Goal: Register for event/course

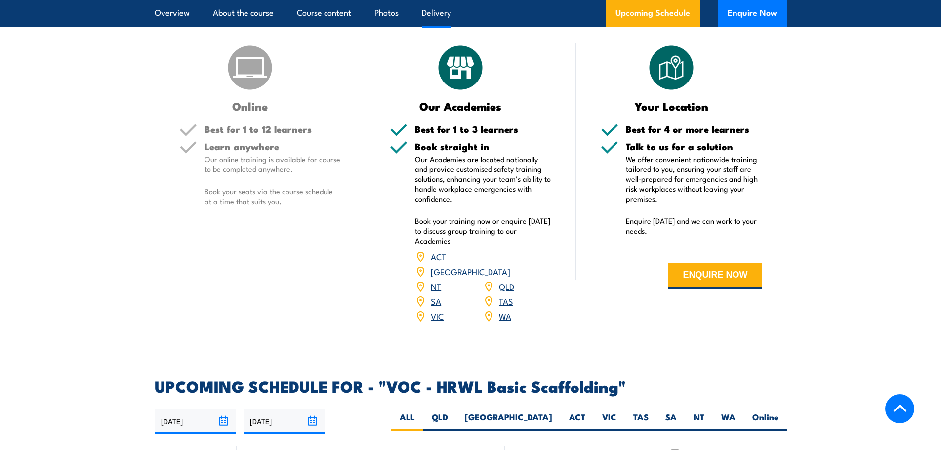
scroll to position [1136, 0]
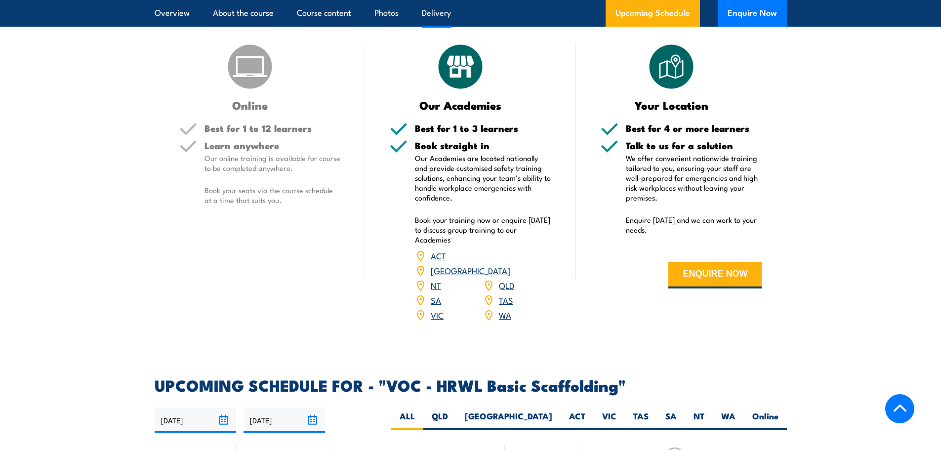
click at [503, 320] on link "WA" at bounding box center [505, 315] width 12 height 12
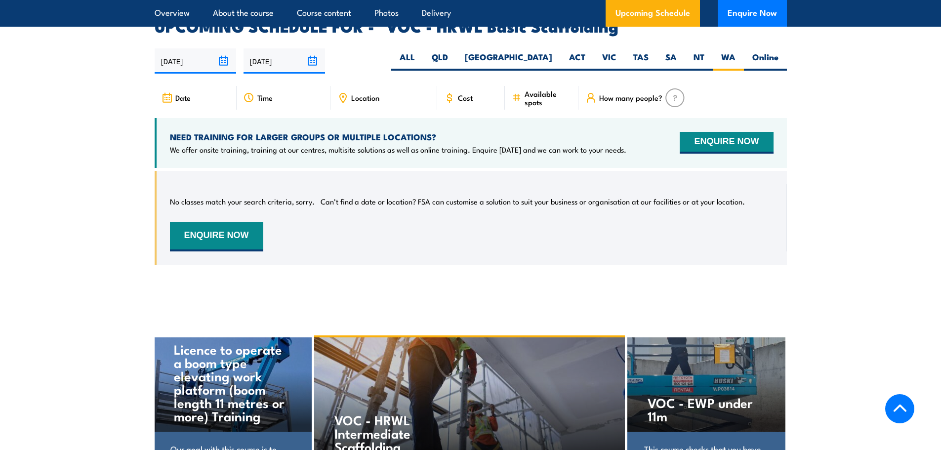
scroll to position [1471, 0]
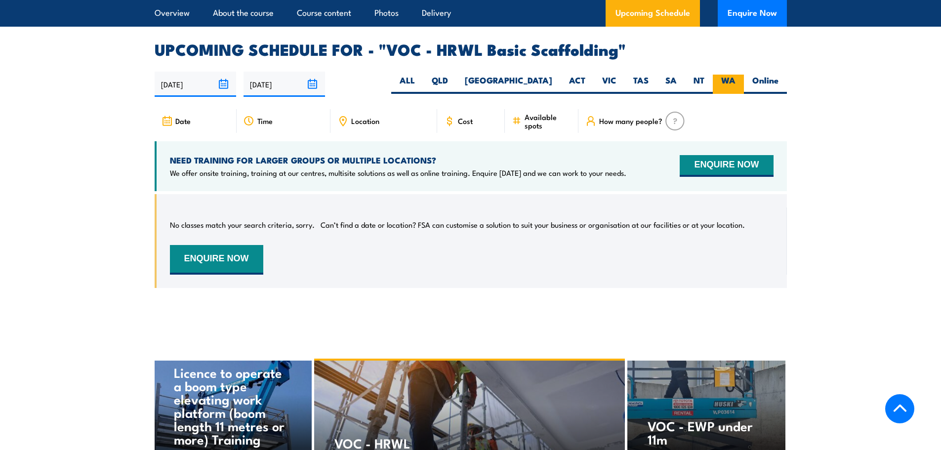
click at [728, 89] on label "WA" at bounding box center [727, 84] width 31 height 19
click at [735, 81] on input "WA" at bounding box center [738, 78] width 6 height 6
click at [677, 127] on img at bounding box center [674, 121] width 19 height 19
click at [637, 125] on span "How many people?" at bounding box center [630, 121] width 63 height 8
click at [181, 125] on span "Date" at bounding box center [182, 121] width 15 height 8
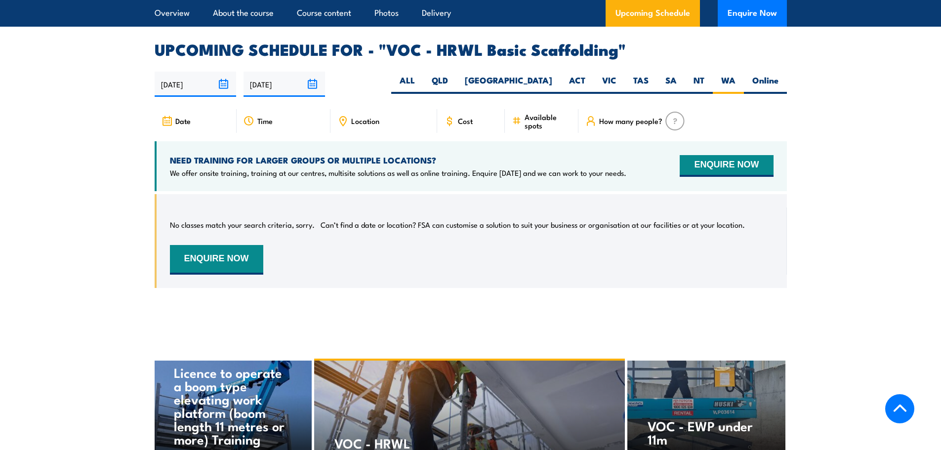
click at [224, 94] on input "[DATE]" at bounding box center [195, 84] width 81 height 25
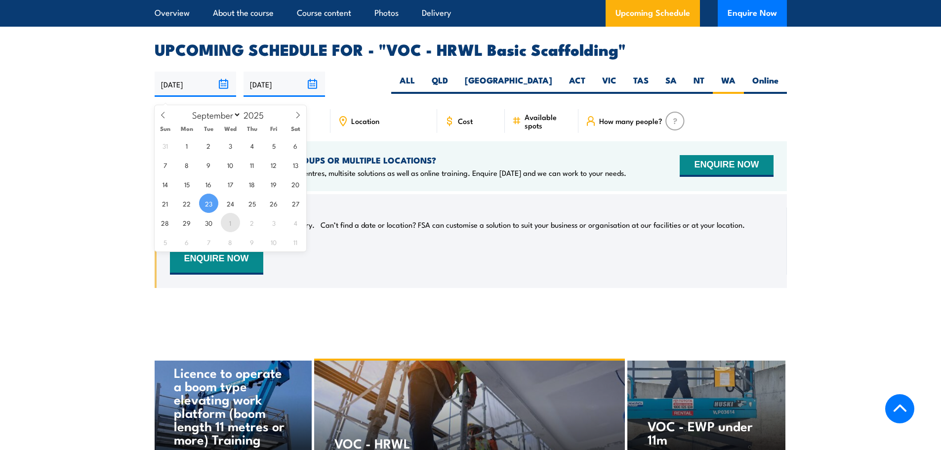
click at [230, 225] on span "1" at bounding box center [230, 222] width 19 height 19
type input "[DATE]"
